Goal: Book appointment/travel/reservation

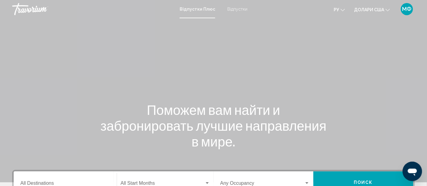
click at [235, 10] on font "Відпустки" at bounding box center [237, 9] width 20 height 5
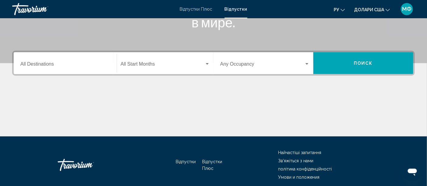
scroll to position [121, 0]
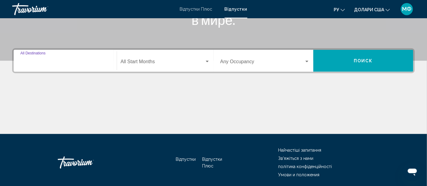
click at [43, 65] on input "Destination All Destinations" at bounding box center [65, 62] width 90 height 5
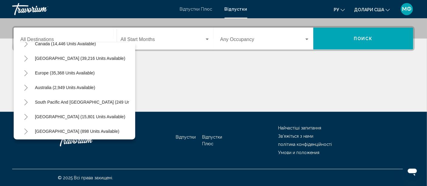
scroll to position [49, 0]
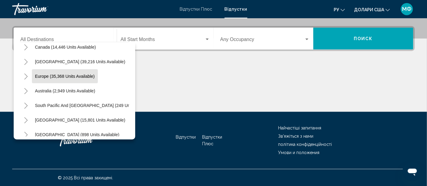
click at [75, 77] on span "Europe (35,368 units available)" at bounding box center [65, 76] width 60 height 5
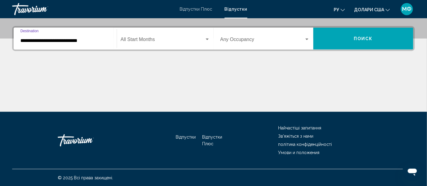
click at [207, 39] on div "Search widget" at bounding box center [207, 40] width 3 height 2
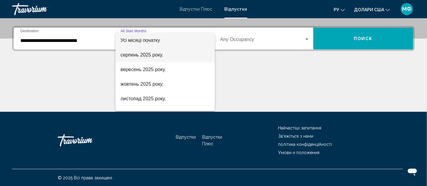
click at [194, 56] on span "серпень 2025 року." at bounding box center [164, 55] width 89 height 15
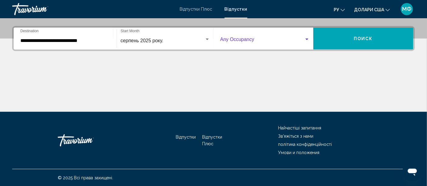
click at [257, 39] on span "Search widget" at bounding box center [262, 40] width 84 height 5
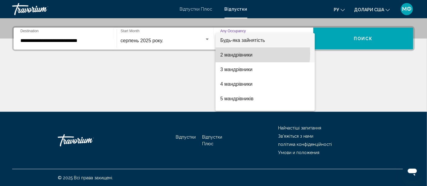
click at [256, 53] on span "2 мандрівники" at bounding box center [265, 55] width 90 height 15
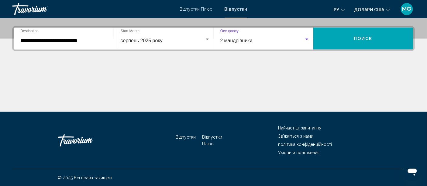
click at [78, 42] on input "**********" at bounding box center [65, 40] width 90 height 5
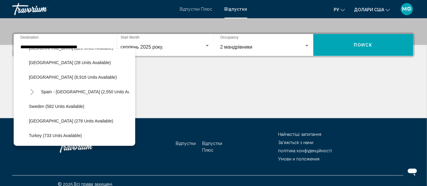
scroll to position [309, 0]
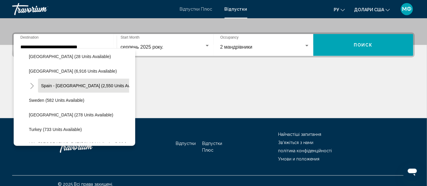
click at [104, 88] on button "Spain - Canary Islands (2,550 units available)" at bounding box center [92, 86] width 109 height 14
type input "**********"
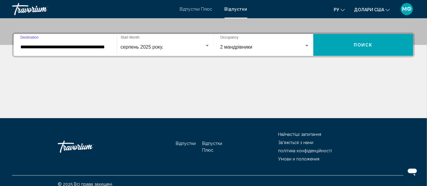
scroll to position [144, 0]
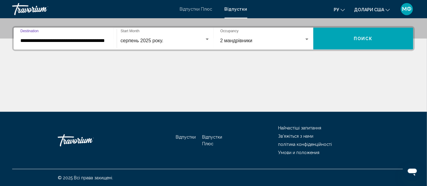
click at [370, 43] on button "Поиск" at bounding box center [363, 39] width 100 height 22
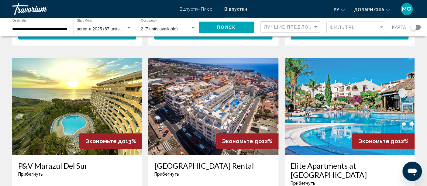
scroll to position [648, 0]
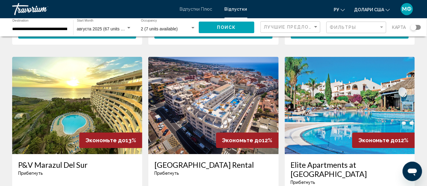
click at [405, 8] on font "МФ" at bounding box center [406, 9] width 9 height 6
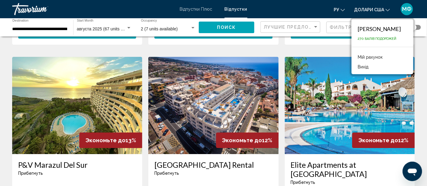
click at [315, 63] on img "Основний зміст" at bounding box center [350, 105] width 130 height 97
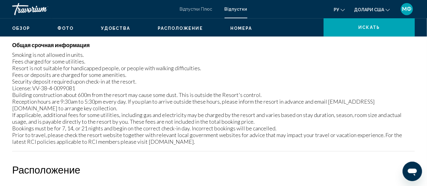
scroll to position [16, 0]
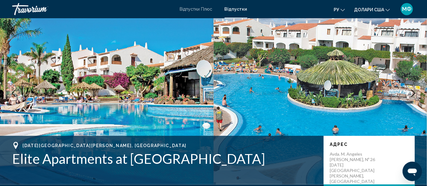
click at [197, 10] on font "Відпустки Плюс" at bounding box center [196, 9] width 32 height 5
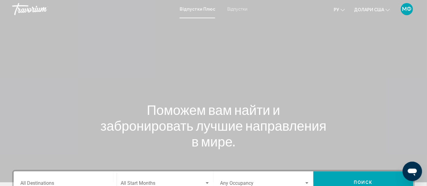
click at [199, 9] on font "Відпустки Плюс" at bounding box center [198, 9] width 36 height 5
click at [239, 11] on font "Відпустки" at bounding box center [237, 9] width 20 height 5
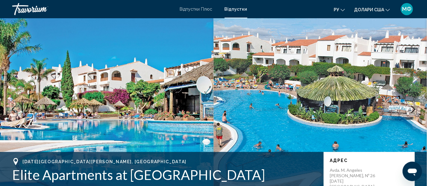
scroll to position [272, 0]
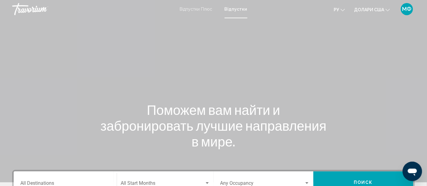
click at [408, 5] on div "МФ" at bounding box center [407, 9] width 12 height 12
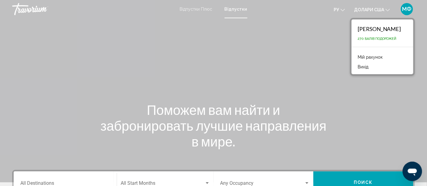
click at [391, 27] on font "Микола Федчук" at bounding box center [378, 29] width 43 height 7
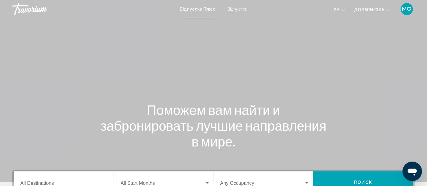
click at [238, 7] on font "Відпустки" at bounding box center [237, 9] width 20 height 5
click at [237, 9] on font "Відпустки" at bounding box center [235, 9] width 23 height 5
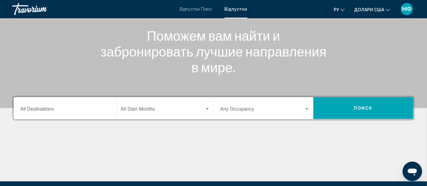
scroll to position [81, 0]
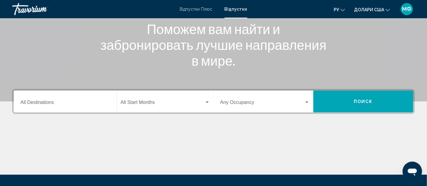
click at [37, 104] on input "Destination All Destinations" at bounding box center [65, 103] width 90 height 5
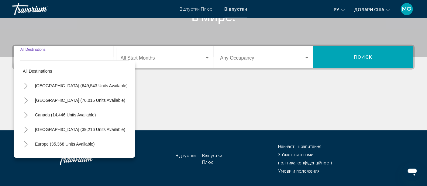
scroll to position [144, 0]
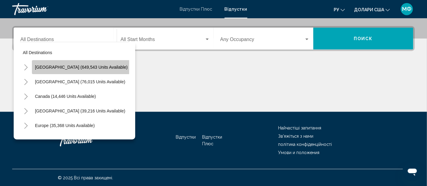
click at [93, 63] on button "United States (649,543 units available)" at bounding box center [81, 67] width 99 height 14
type input "**********"
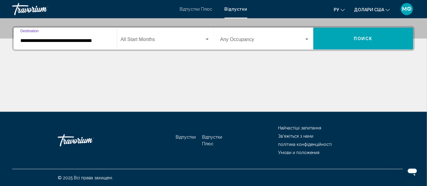
click at [206, 39] on div "Search widget" at bounding box center [207, 40] width 3 height 2
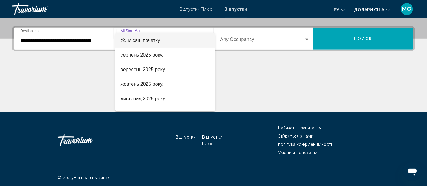
scroll to position [13, 0]
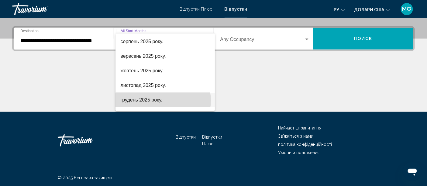
click at [163, 100] on span "грудень 2025 року." at bounding box center [164, 100] width 89 height 15
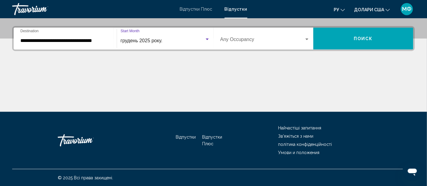
click at [307, 39] on div "Search widget" at bounding box center [306, 40] width 3 height 2
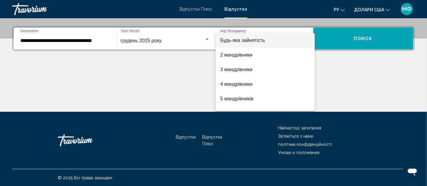
click at [300, 40] on span "Будь-яка зайнятість" at bounding box center [265, 40] width 90 height 15
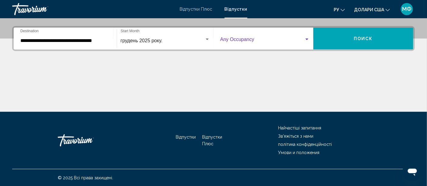
click at [366, 39] on span "Поиск" at bounding box center [363, 38] width 19 height 5
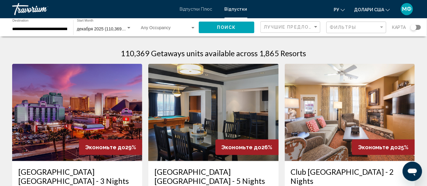
click at [23, 30] on input "**********" at bounding box center [39, 29] width 55 height 5
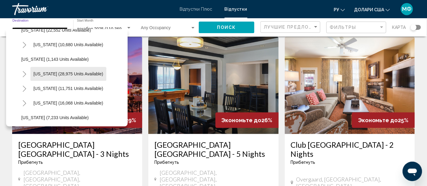
scroll to position [515, 0]
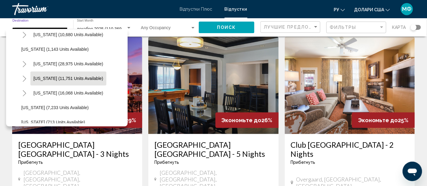
click at [72, 80] on span "Tennessee (11,751 units available)" at bounding box center [68, 78] width 70 height 5
type input "**********"
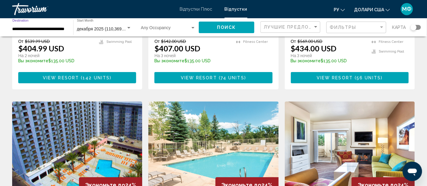
scroll to position [688, 0]
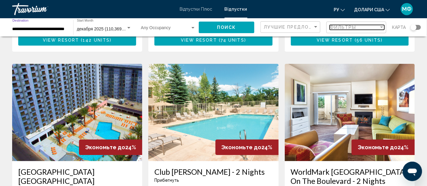
click at [345, 26] on span "Фильтры" at bounding box center [343, 27] width 27 height 5
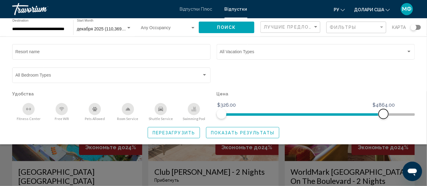
click at [383, 115] on span "Search widget" at bounding box center [302, 114] width 162 height 2
click at [365, 113] on span "Search widget" at bounding box center [292, 113] width 143 height 10
click at [353, 114] on span "Search widget" at bounding box center [287, 114] width 132 height 2
click at [338, 114] on span "Search widget" at bounding box center [287, 114] width 132 height 2
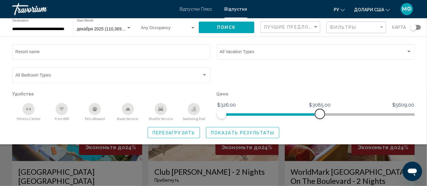
click at [320, 111] on span "Search widget" at bounding box center [270, 113] width 98 height 10
click at [300, 113] on span "Search widget" at bounding box center [260, 113] width 79 height 10
click at [287, 113] on span "Search widget" at bounding box center [253, 113] width 65 height 10
click at [277, 113] on span "Search widget" at bounding box center [248, 113] width 55 height 10
click at [254, 133] on span "Показать результаты" at bounding box center [242, 132] width 63 height 5
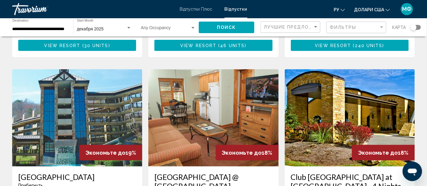
scroll to position [148, 0]
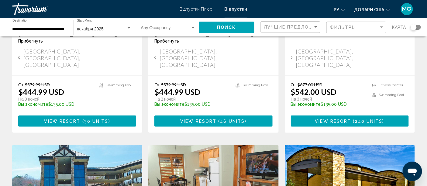
click at [128, 28] on div "Search widget" at bounding box center [128, 28] width 3 height 2
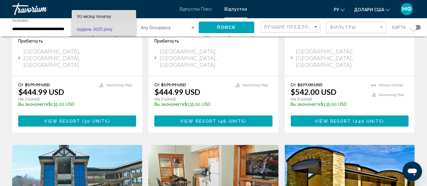
click at [123, 20] on span "Усі місяці початку" at bounding box center [104, 16] width 55 height 13
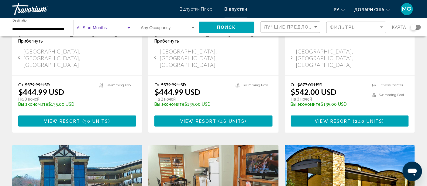
click at [129, 27] on div "Search widget" at bounding box center [128, 28] width 5 height 5
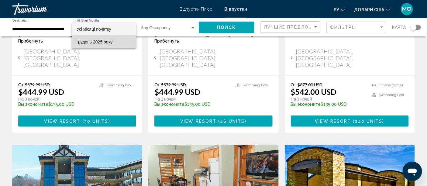
click at [118, 46] on span "грудень 2025 року" at bounding box center [104, 42] width 55 height 13
